Goal: Task Accomplishment & Management: Use online tool/utility

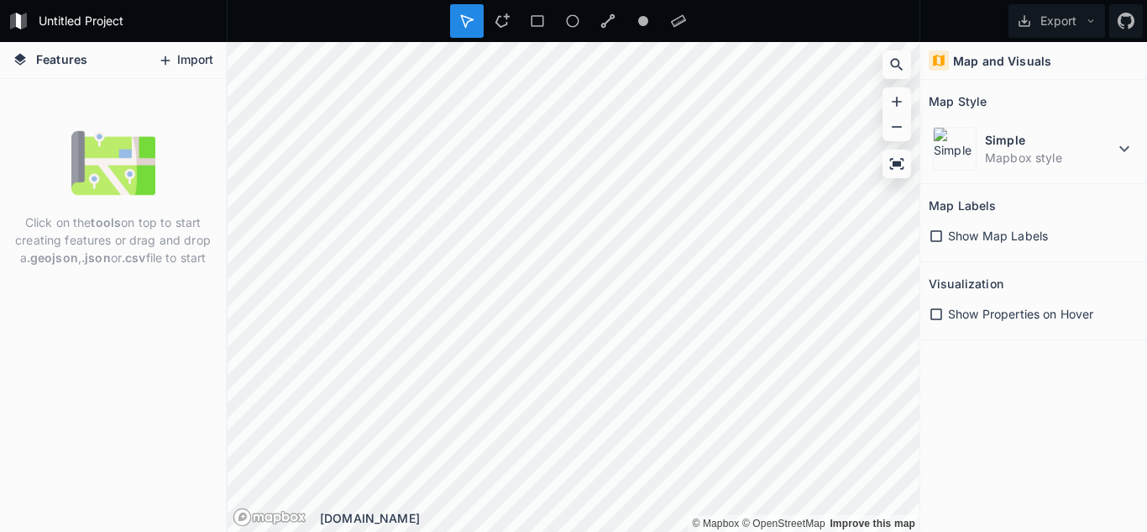
click at [180, 66] on button "Import" at bounding box center [186, 60] width 72 height 27
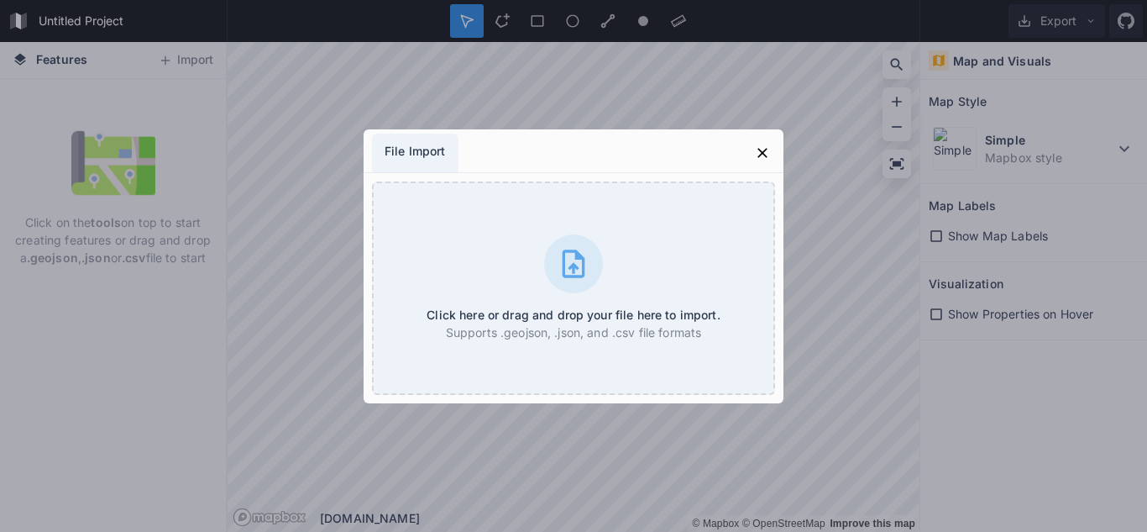
click at [414, 151] on div "File Import" at bounding box center [415, 153] width 87 height 39
click at [762, 149] on icon at bounding box center [762, 152] width 17 height 17
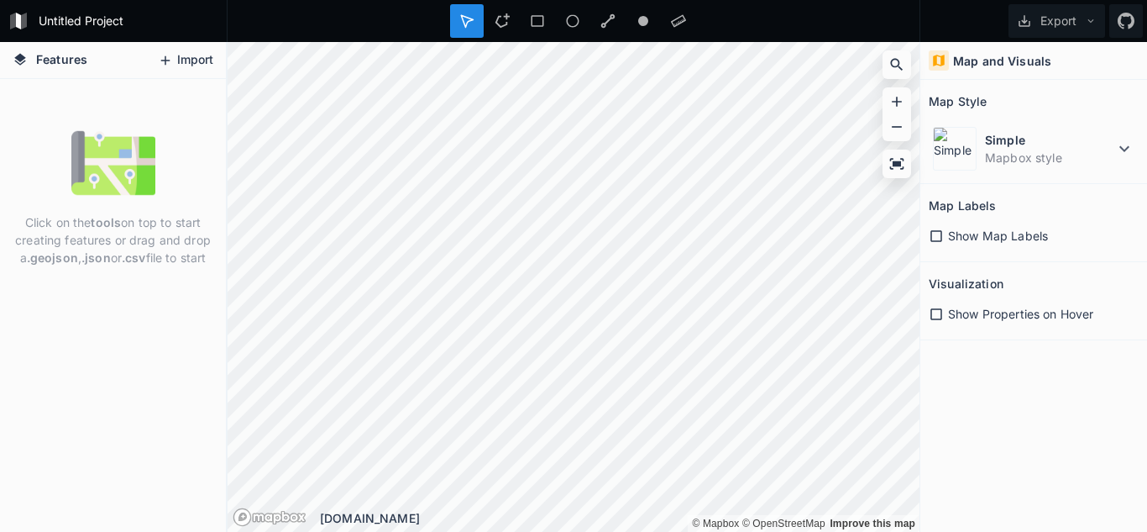
click at [176, 56] on button "Import" at bounding box center [186, 60] width 72 height 27
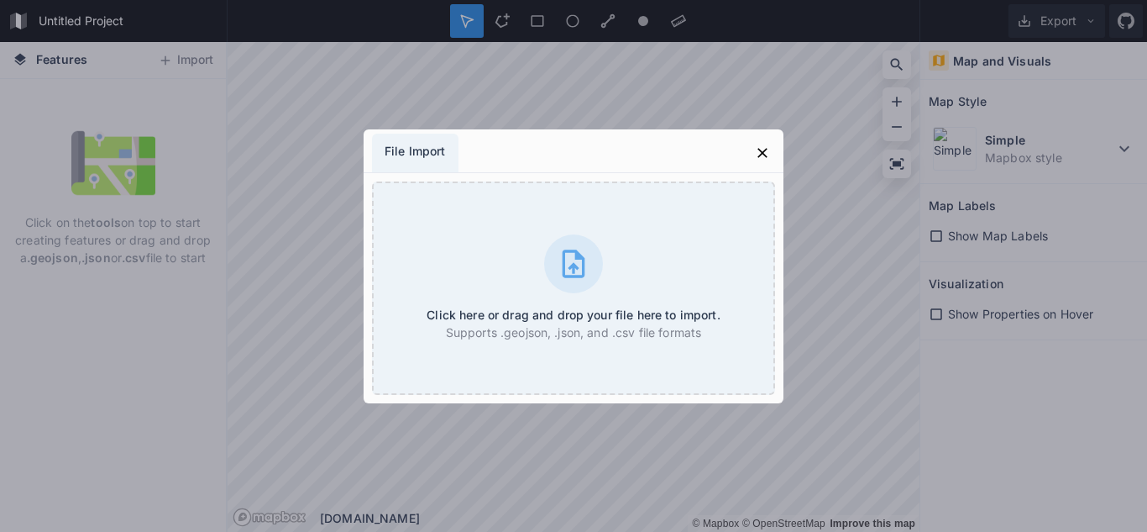
click at [422, 154] on div "File Import" at bounding box center [415, 153] width 87 height 39
click at [426, 155] on div "File Import" at bounding box center [415, 153] width 87 height 39
click at [396, 148] on div "File Import" at bounding box center [415, 153] width 87 height 39
click at [916, 414] on div "File Import Click here or drag and drop your file here to import. Supports .geo…" at bounding box center [573, 266] width 1147 height 532
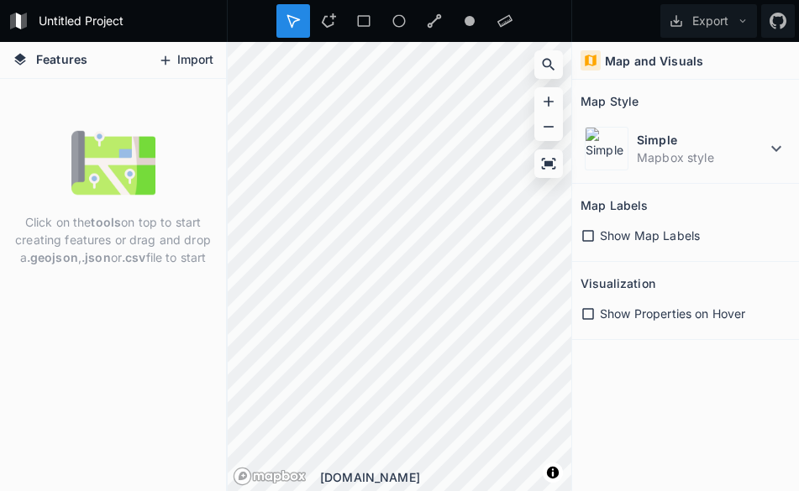
click at [177, 55] on button "Import" at bounding box center [186, 60] width 72 height 27
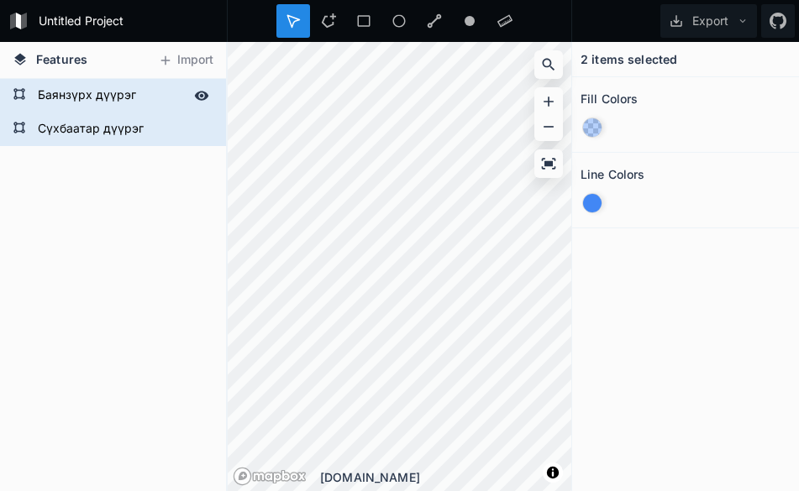
click at [72, 102] on form "Баянзүрх дүүрэг" at bounding box center [111, 95] width 157 height 25
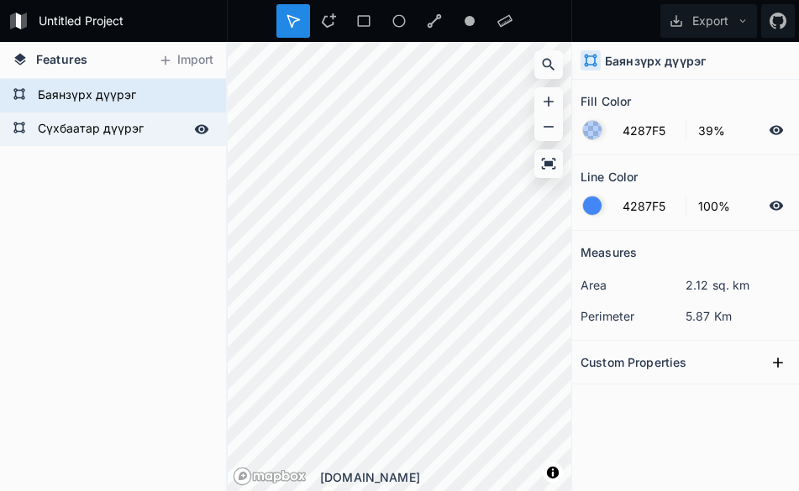
click at [72, 119] on form "Сүхбаатар дүүрэг" at bounding box center [111, 129] width 157 height 25
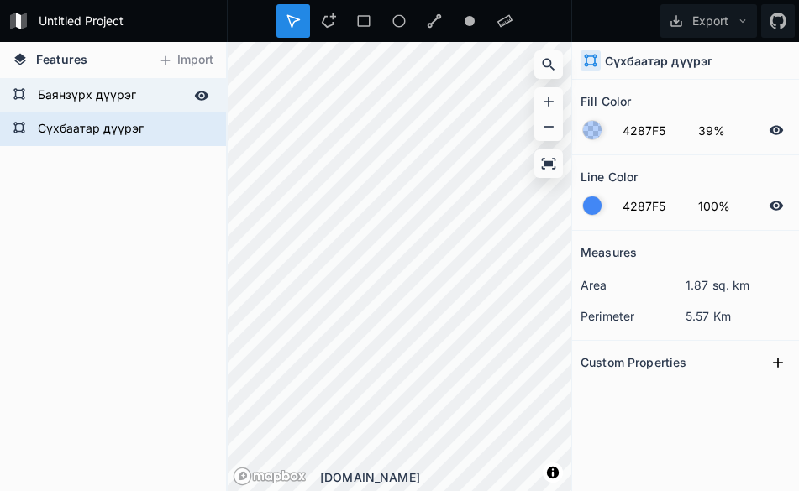
click at [81, 97] on form "Баянзүрх дүүрэг" at bounding box center [111, 95] width 157 height 25
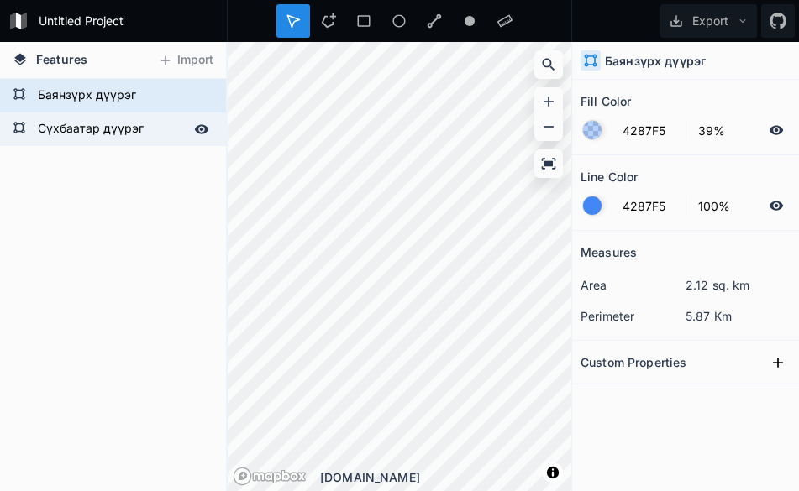
click at [79, 119] on form "Сүхбаатар дүүрэг" at bounding box center [111, 129] width 157 height 25
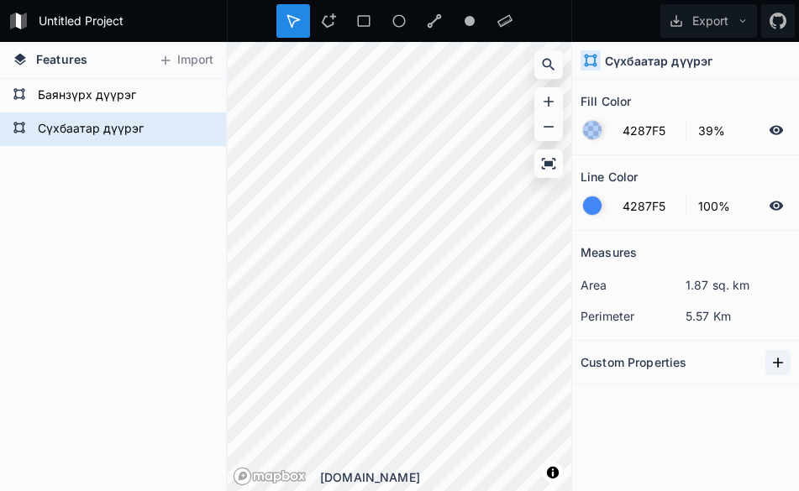
click at [783, 363] on icon at bounding box center [777, 362] width 17 height 17
click at [720, 393] on input "text" at bounding box center [720, 392] width 93 height 25
click at [606, 398] on input "property 1" at bounding box center [622, 392] width 85 height 25
click at [507, 384] on div "Features Import Сүхбаатар дүүрэг Баянзүрх дүүрэг © Mapbox © OpenStreetMap Impro…" at bounding box center [399, 266] width 799 height 449
type input "M"
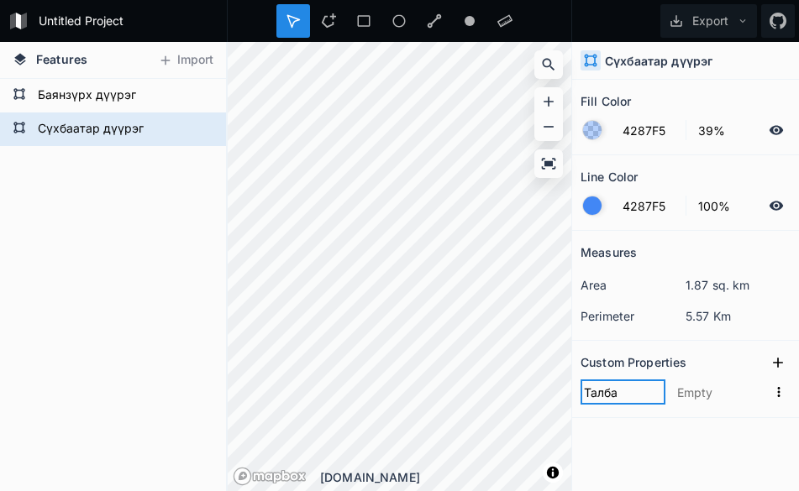
type input "Талбай"
click at [696, 390] on input "text" at bounding box center [720, 392] width 93 height 25
type input """
type input "#"
type input "3590"
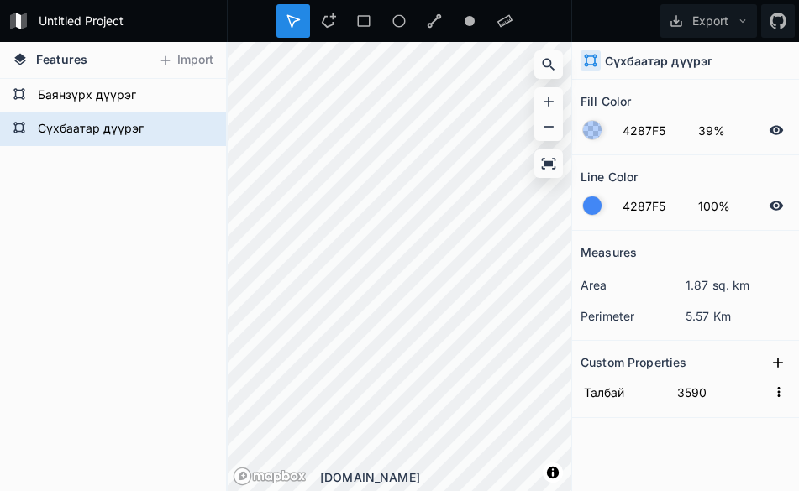
click at [624, 417] on section "Custom Properties [GEOGRAPHIC_DATA] 3590" at bounding box center [685, 379] width 227 height 77
click at [95, 97] on form "Баянзүрх дүүрэг" at bounding box center [111, 95] width 157 height 25
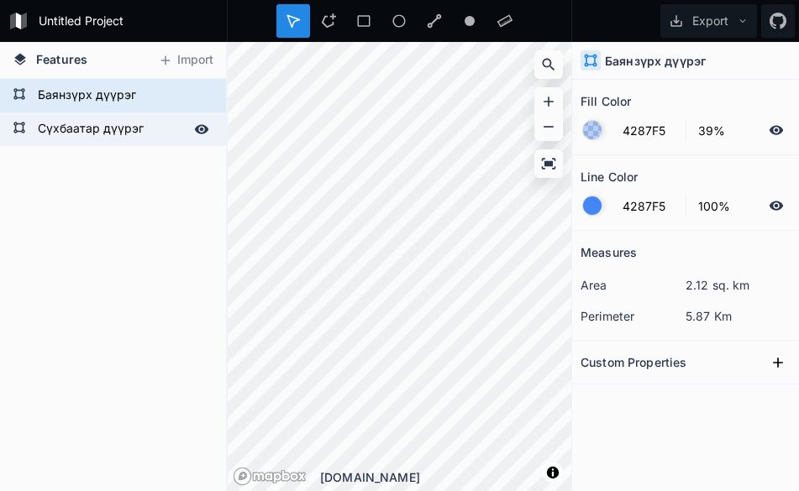
click at [90, 129] on form "Сүхбаатар дүүрэг" at bounding box center [111, 129] width 157 height 25
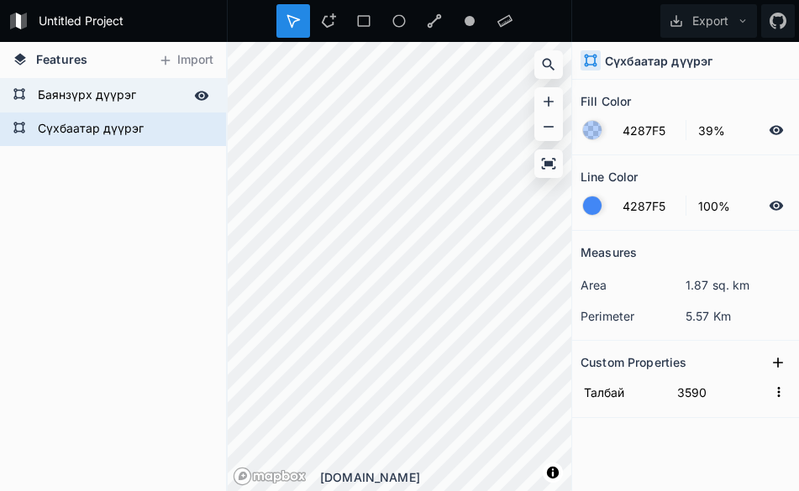
click at [94, 93] on form "Баянзүрх дүүрэг" at bounding box center [111, 95] width 157 height 25
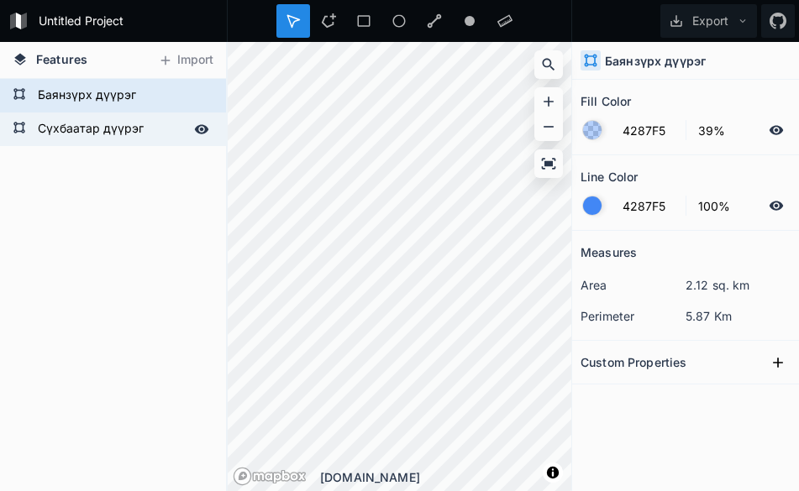
click at [91, 132] on form "Сүхбаатар дүүрэг" at bounding box center [111, 129] width 157 height 25
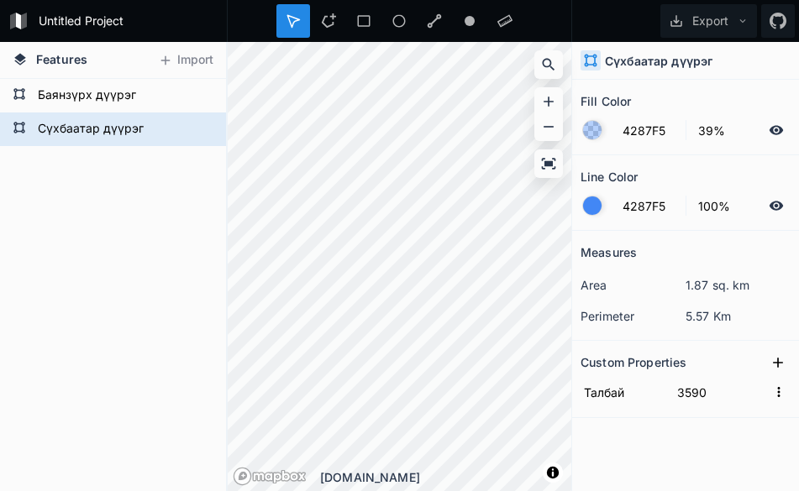
click at [598, 206] on div at bounding box center [592, 206] width 18 height 18
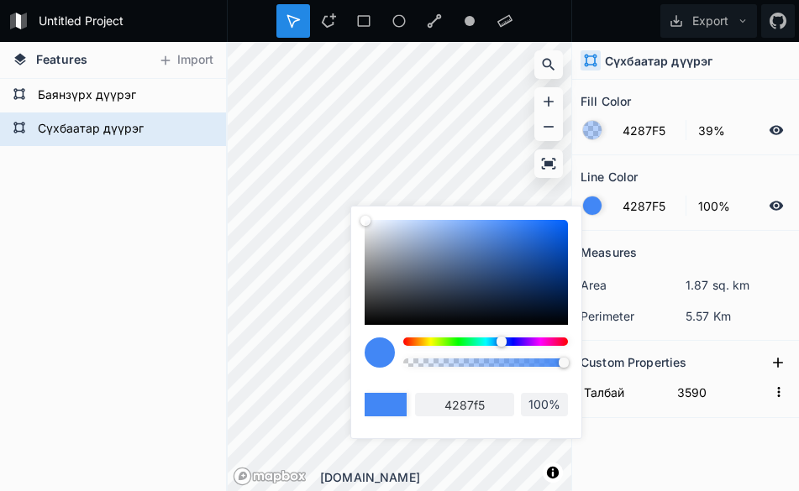
click at [474, 341] on div at bounding box center [485, 342] width 165 height 8
type input "42F5A4"
type input "42f5a4"
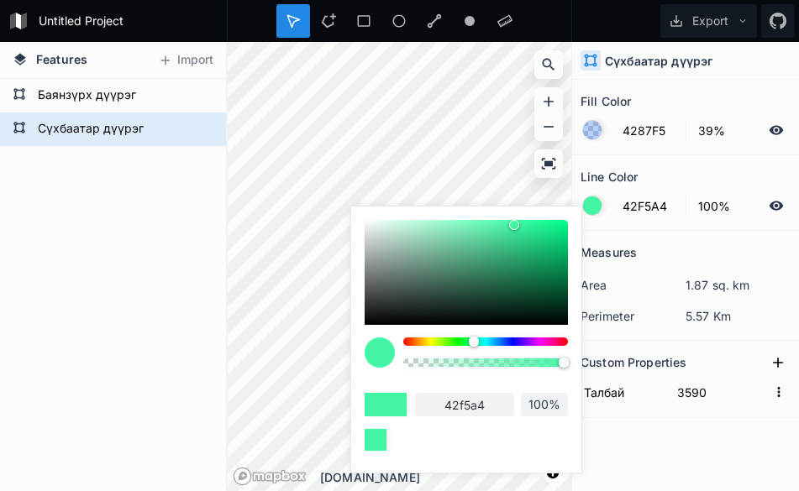
click at [488, 342] on div at bounding box center [485, 342] width 165 height 8
type input "42E3F5"
type input "42e3f5"
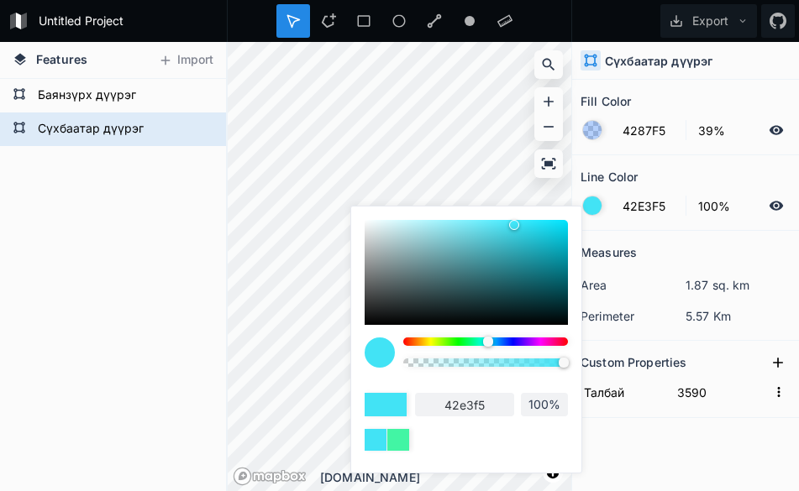
click at [506, 343] on div at bounding box center [485, 342] width 165 height 8
type input "426CF5"
type input "426cf5"
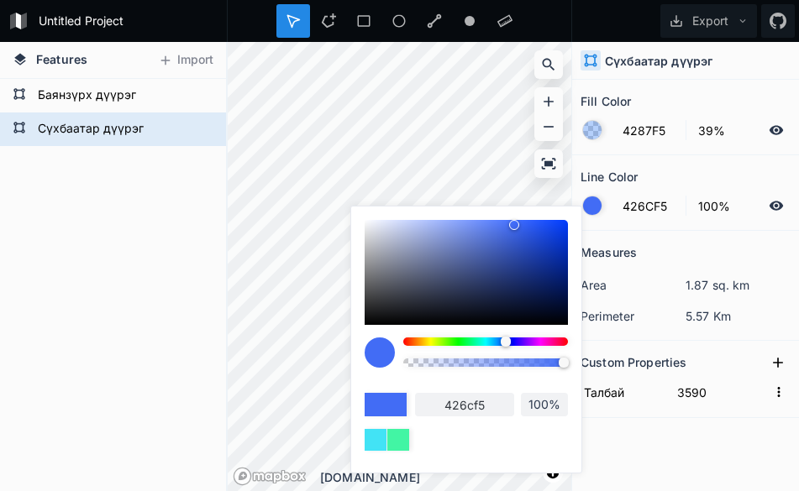
click at [523, 344] on div at bounding box center [485, 342] width 165 height 8
type input "9342F5"
type input "9342f5"
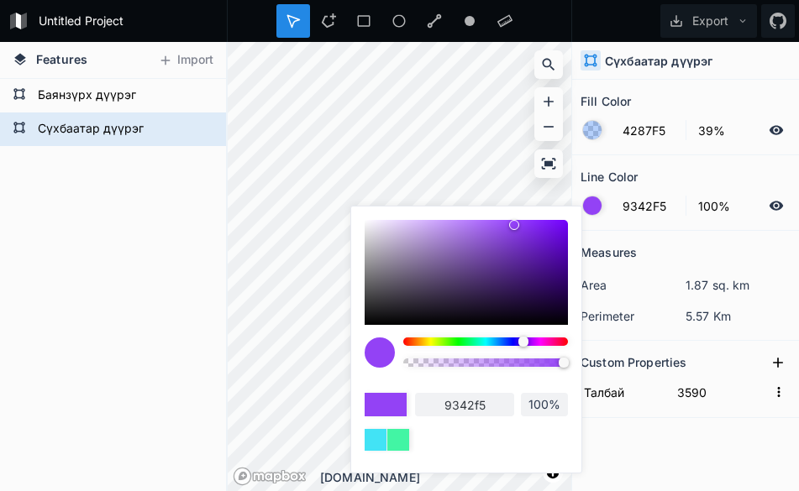
click at [539, 344] on div at bounding box center [485, 342] width 165 height 8
type input "F542E9"
type input "f542e9"
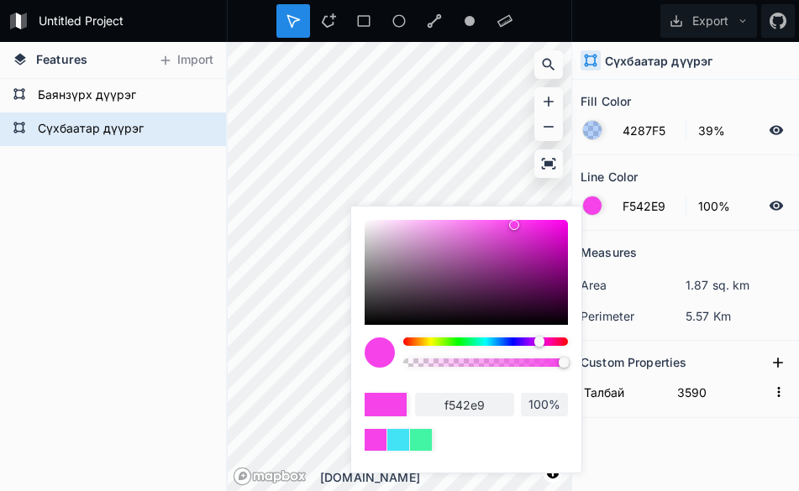
click at [506, 346] on div at bounding box center [485, 359] width 165 height 42
click at [465, 346] on div at bounding box center [485, 359] width 165 height 42
click at [551, 341] on div at bounding box center [485, 342] width 165 height 8
type input "F54298"
type input "f54298"
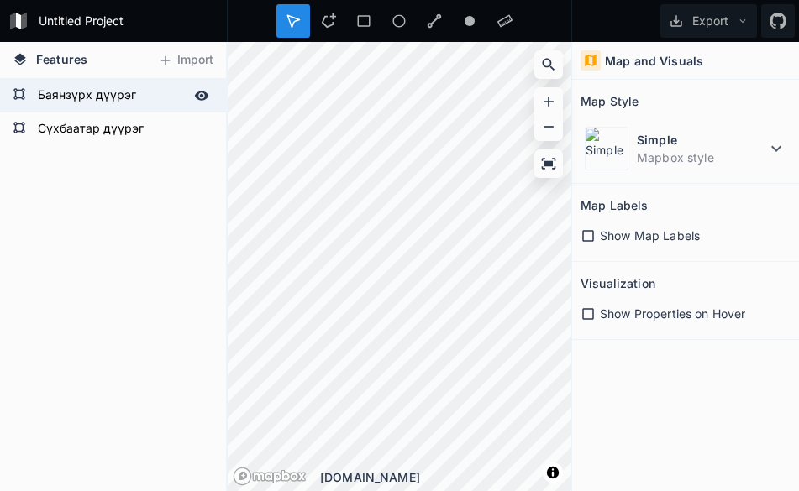
click at [72, 92] on form "Баянзүрх дүүрэг" at bounding box center [111, 95] width 157 height 25
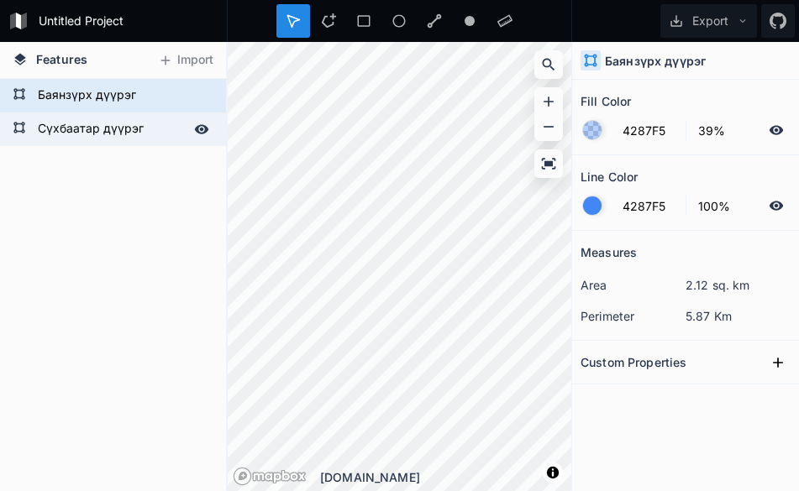
click at [71, 119] on form "Сүхбаатар дүүрэг" at bounding box center [111, 129] width 157 height 25
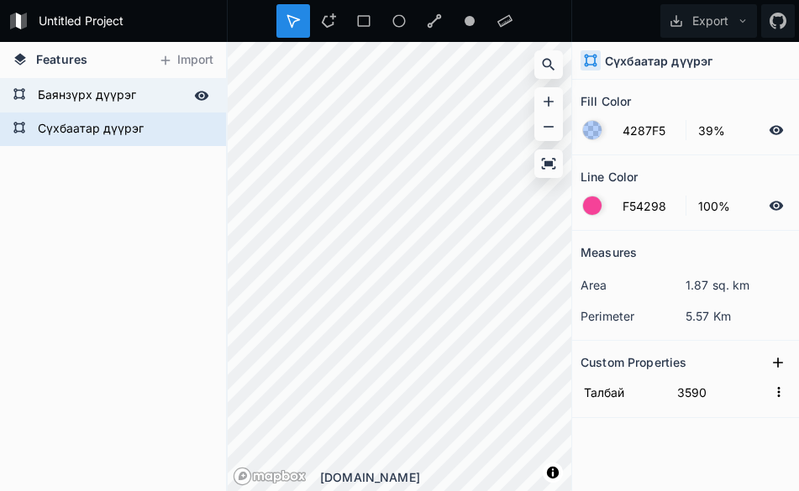
click at [73, 98] on form "Баянзүрх дүүрэг" at bounding box center [111, 95] width 157 height 25
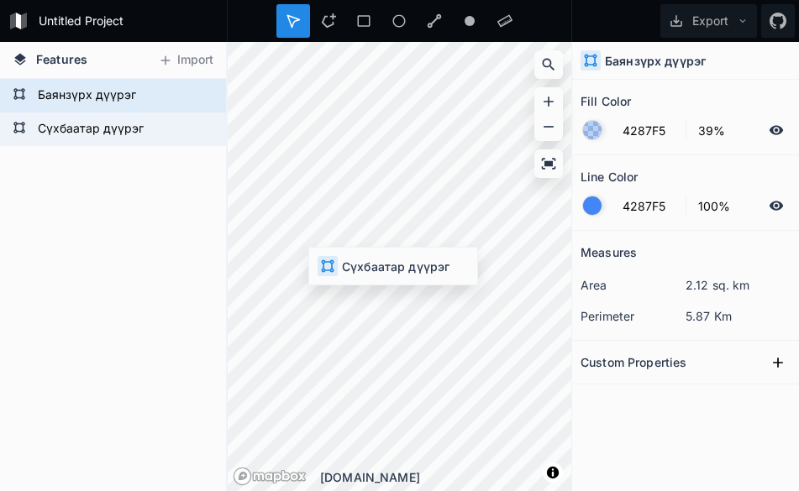
type input "F54298"
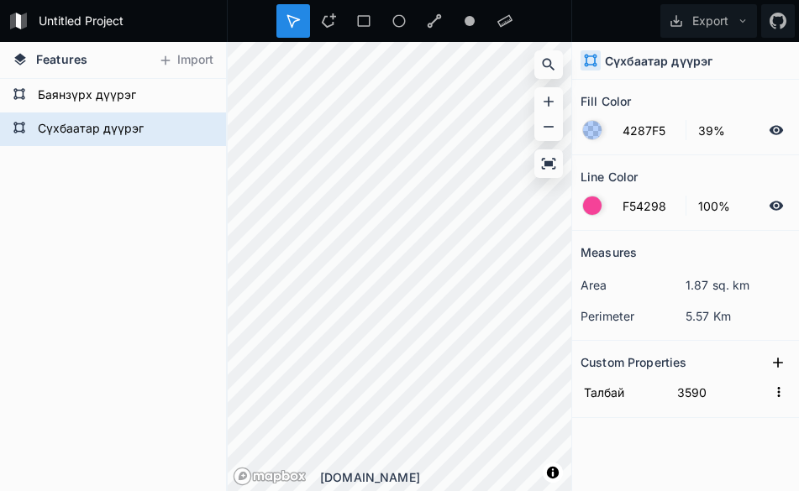
click at [610, 291] on dt "area" at bounding box center [632, 285] width 105 height 18
click at [597, 291] on dt "area" at bounding box center [632, 285] width 105 height 18
click at [607, 248] on h2 "Measures" at bounding box center [608, 252] width 56 height 26
click at [606, 283] on dt "area" at bounding box center [632, 285] width 105 height 18
click at [605, 308] on dt "perimeter" at bounding box center [632, 316] width 105 height 18
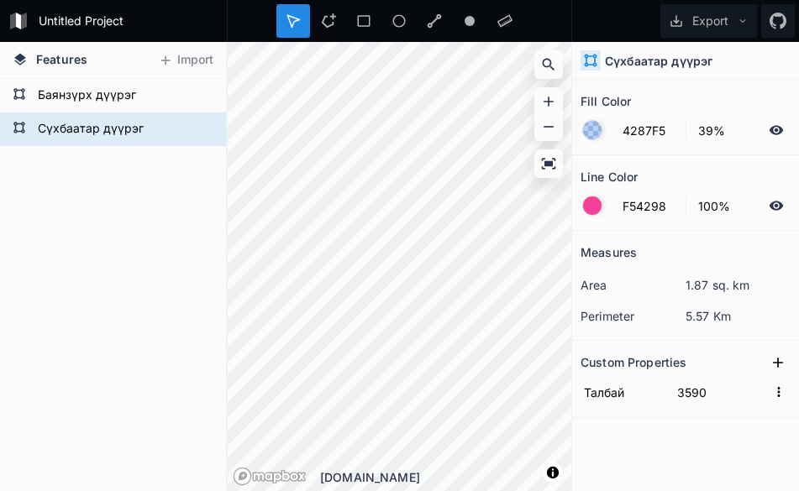
click at [613, 341] on section "Custom Properties [GEOGRAPHIC_DATA] 3590" at bounding box center [685, 379] width 227 height 77
click at [617, 389] on input "Талбай" at bounding box center [622, 392] width 85 height 25
click at [538, 395] on div "Features Import Сүхбаатар дүүрэг Баянзүрх дүүрэг © Mapbox © OpenStreetMap Impro…" at bounding box center [399, 266] width 799 height 449
type input "H"
type input "Хүн ам"
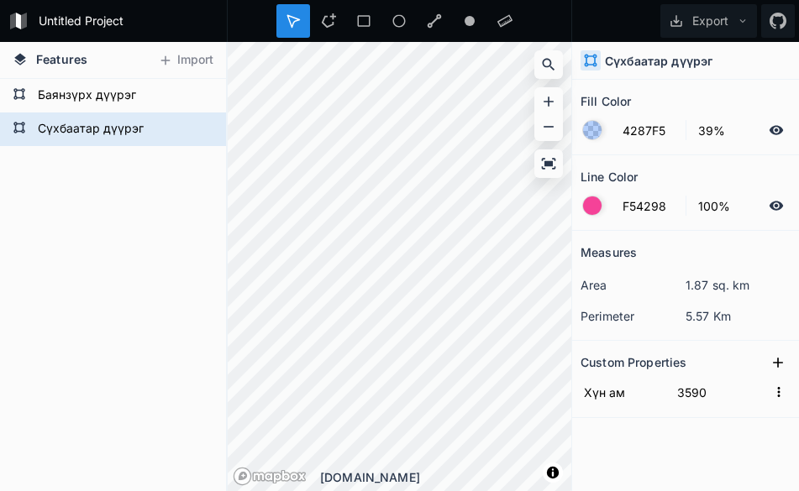
click at [671, 428] on div "Fill Color 4287F5 39% Line Color F54298 100% Measures area 1.87 sq. km perimete…" at bounding box center [685, 286] width 227 height 412
click at [696, 402] on input "3590" at bounding box center [720, 392] width 93 height 25
type input ":"
click at [599, 417] on section "Custom Properties Хүн ам 560" at bounding box center [685, 379] width 227 height 77
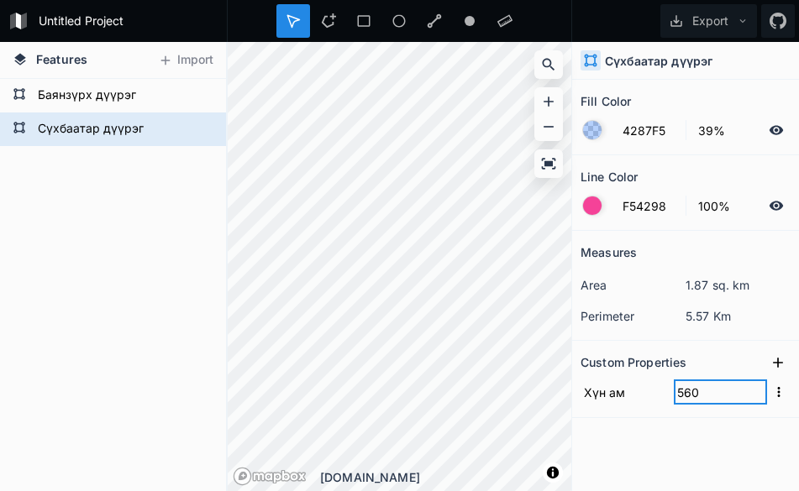
click at [688, 387] on input "560" at bounding box center [720, 392] width 93 height 25
click at [703, 391] on input "560" at bounding box center [720, 392] width 93 height 25
type input "56090"
click at [652, 411] on section "Custom Properties Хүн ам 56090" at bounding box center [685, 379] width 227 height 77
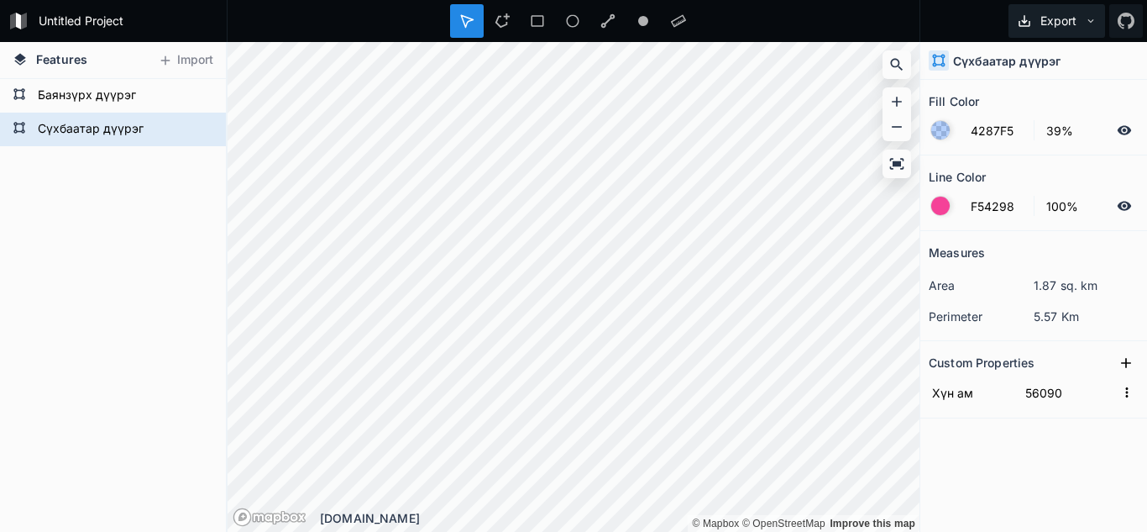
click at [1056, 20] on button "Export" at bounding box center [1057, 21] width 97 height 34
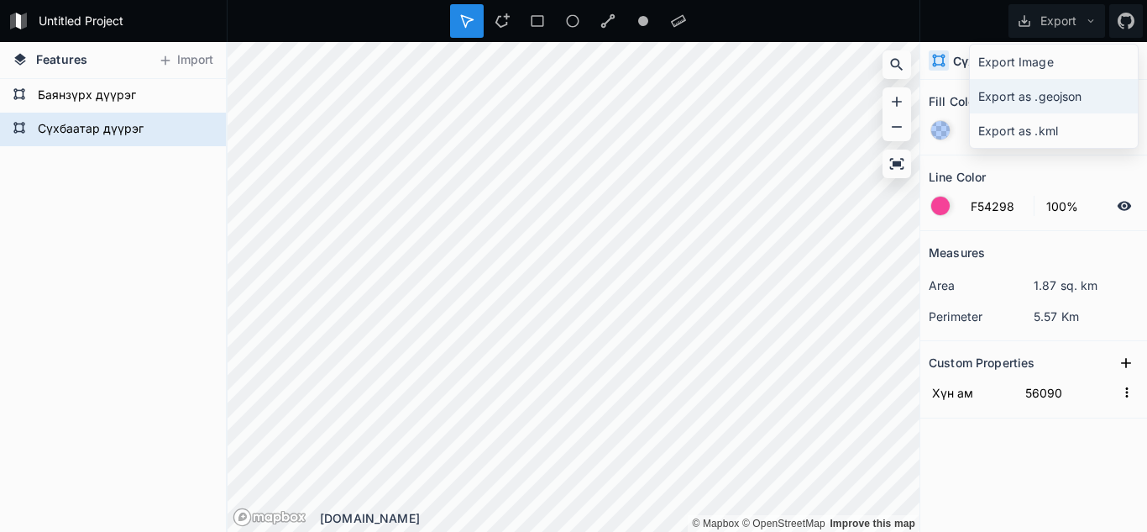
click at [1040, 95] on div "Export as .geojson" at bounding box center [1054, 96] width 168 height 34
